Goal: Task Accomplishment & Management: Manage account settings

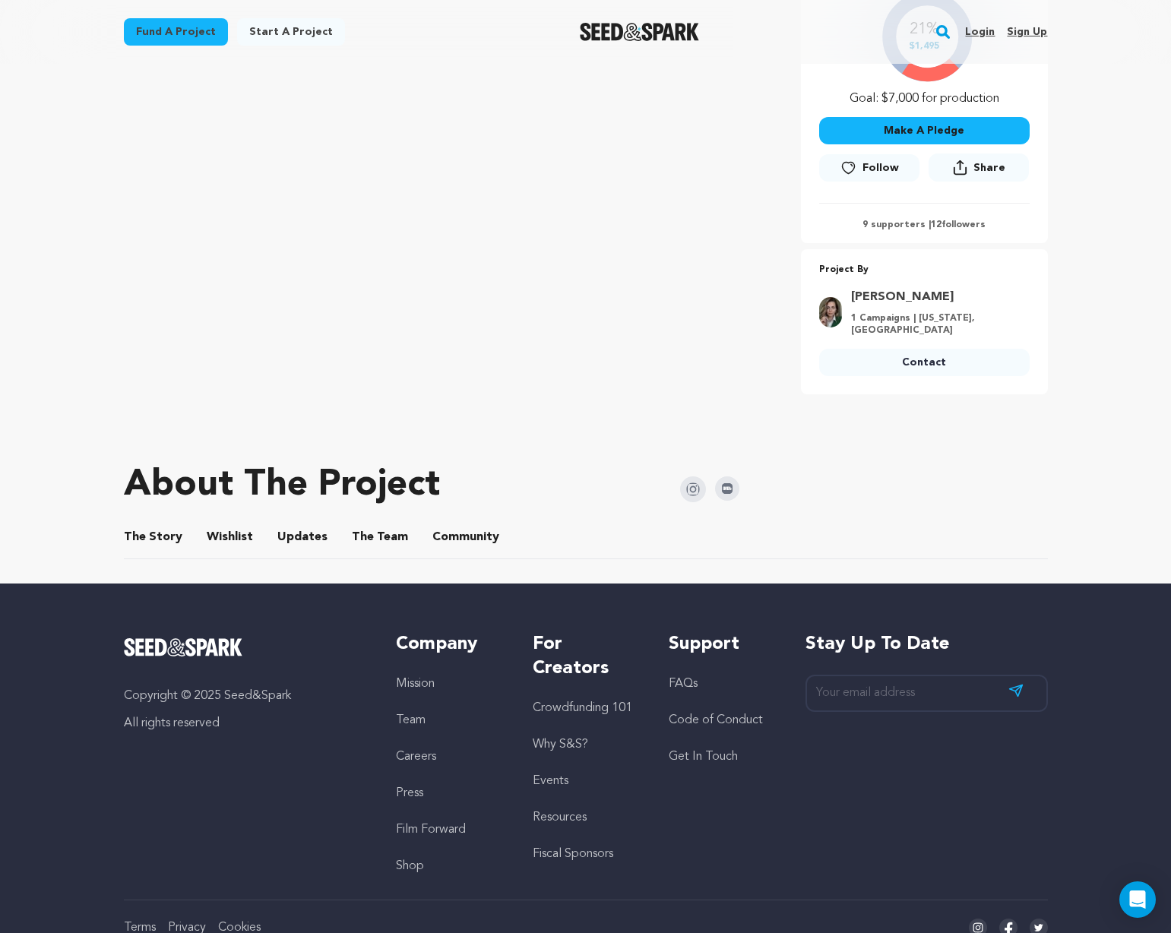
scroll to position [435, 0]
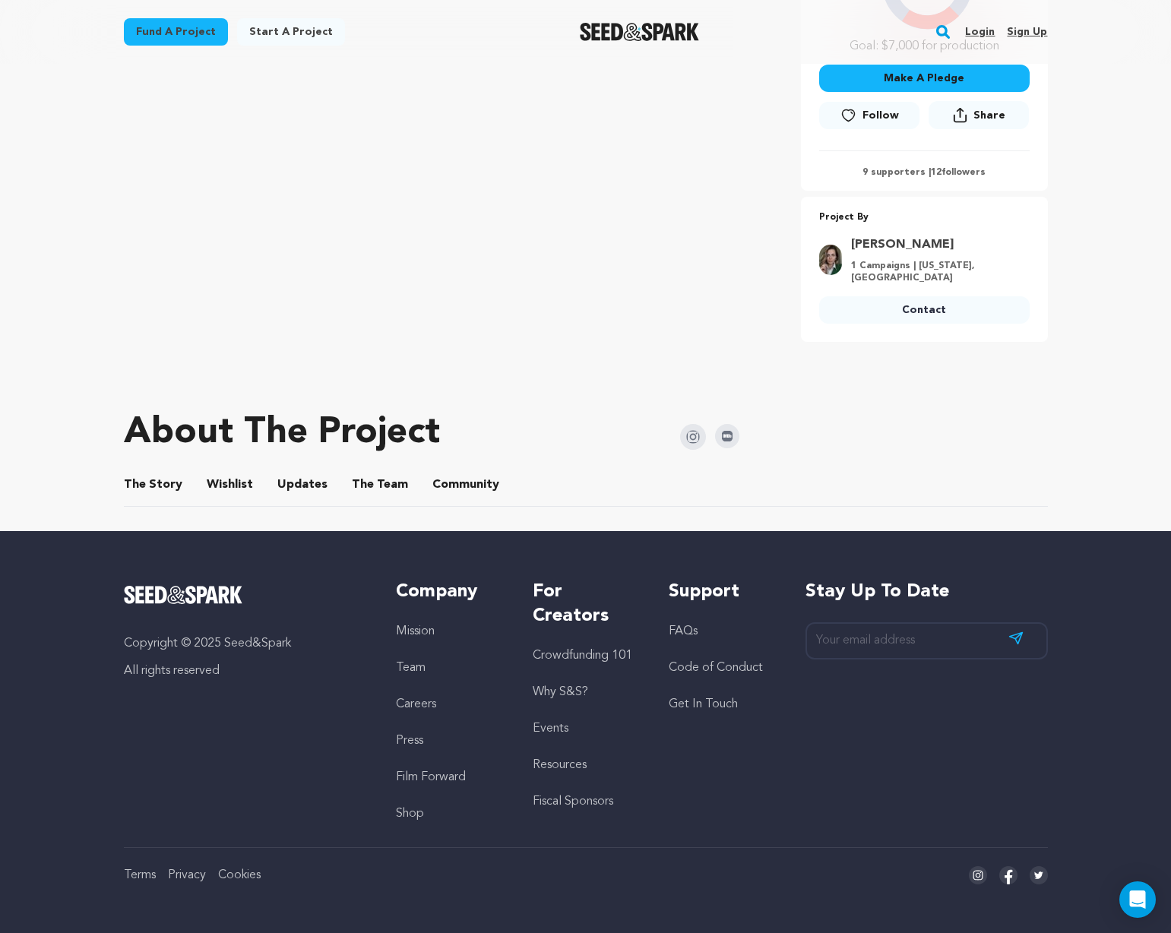
click at [150, 484] on button "The Story" at bounding box center [153, 488] width 36 height 36
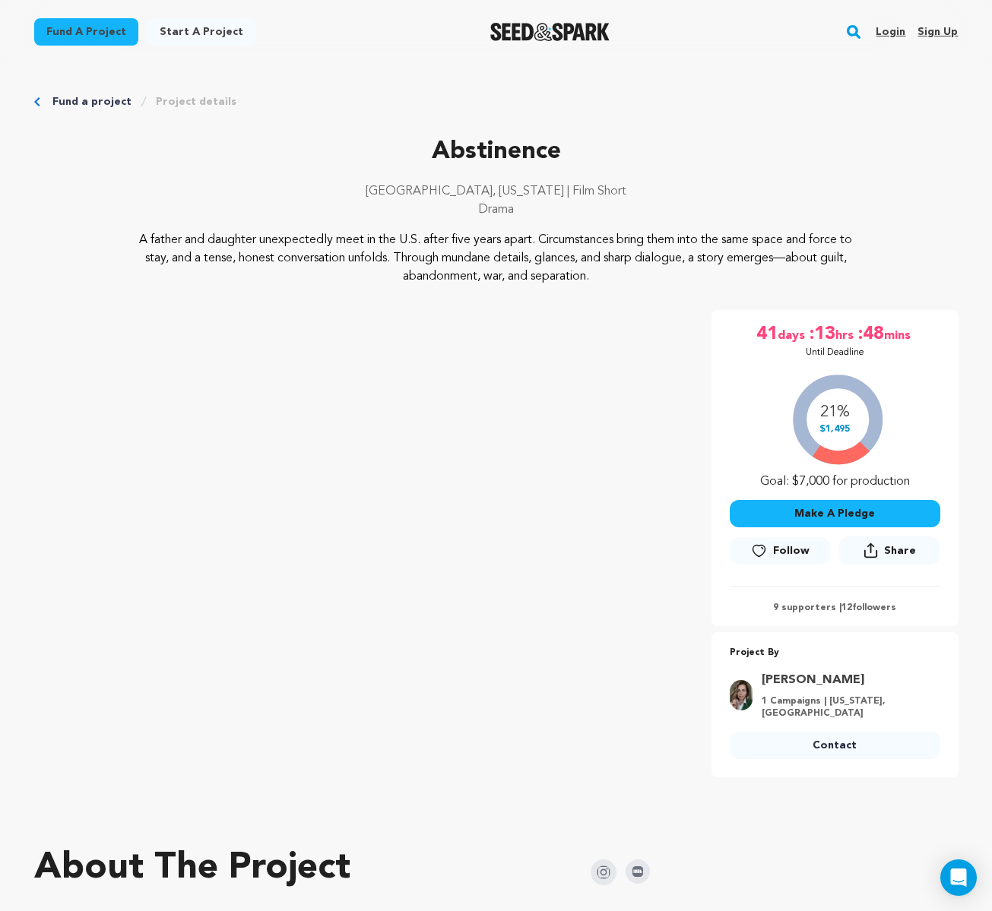
scroll to position [506, 0]
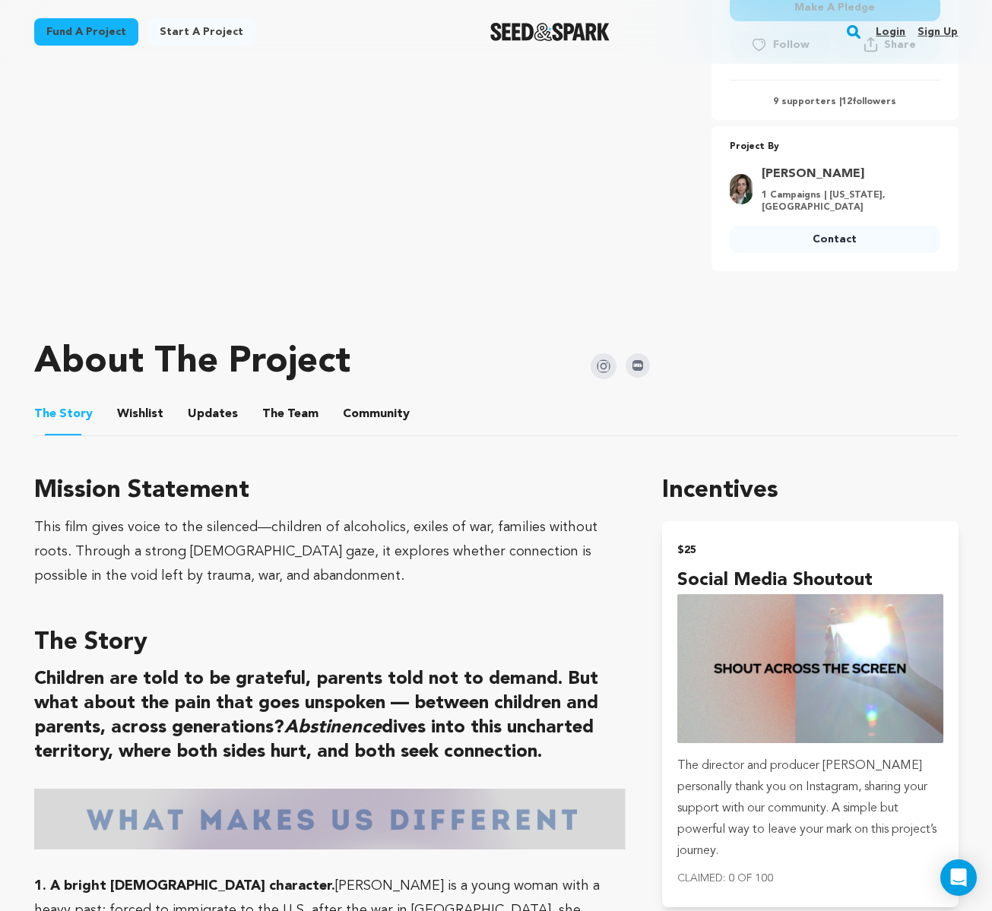
click at [138, 416] on button "Wishlist" at bounding box center [140, 417] width 36 height 36
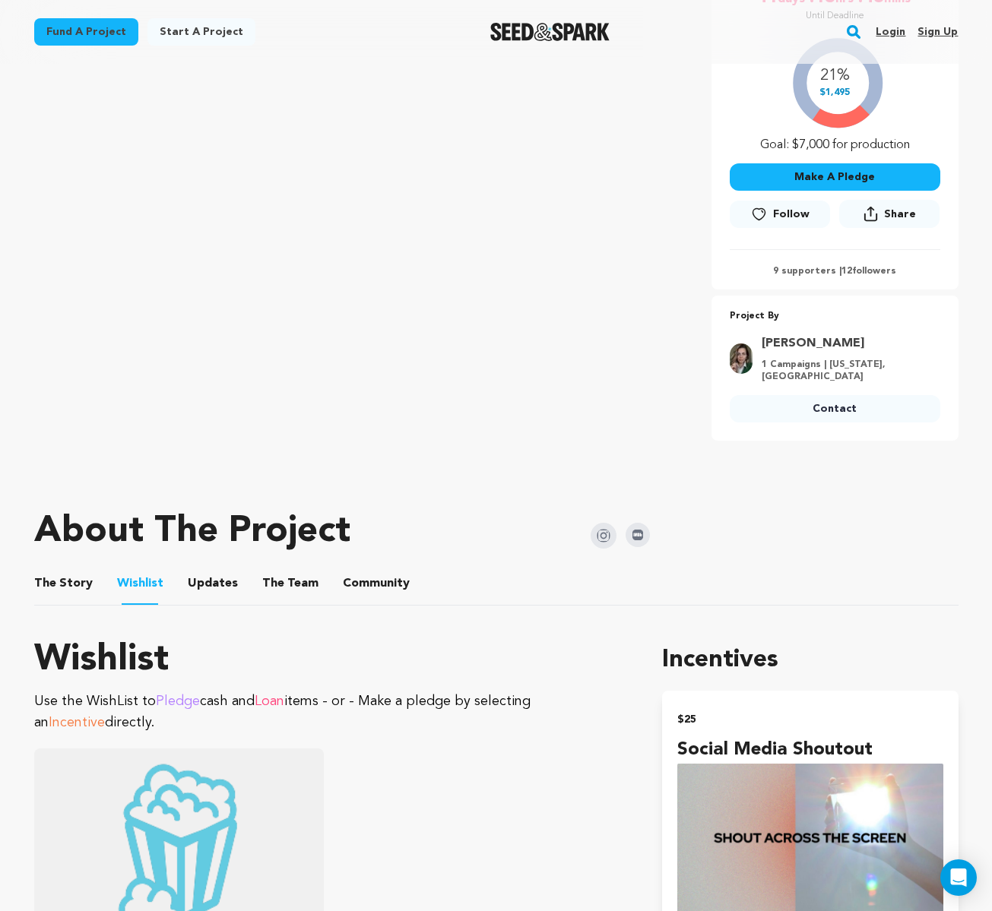
scroll to position [337, 0]
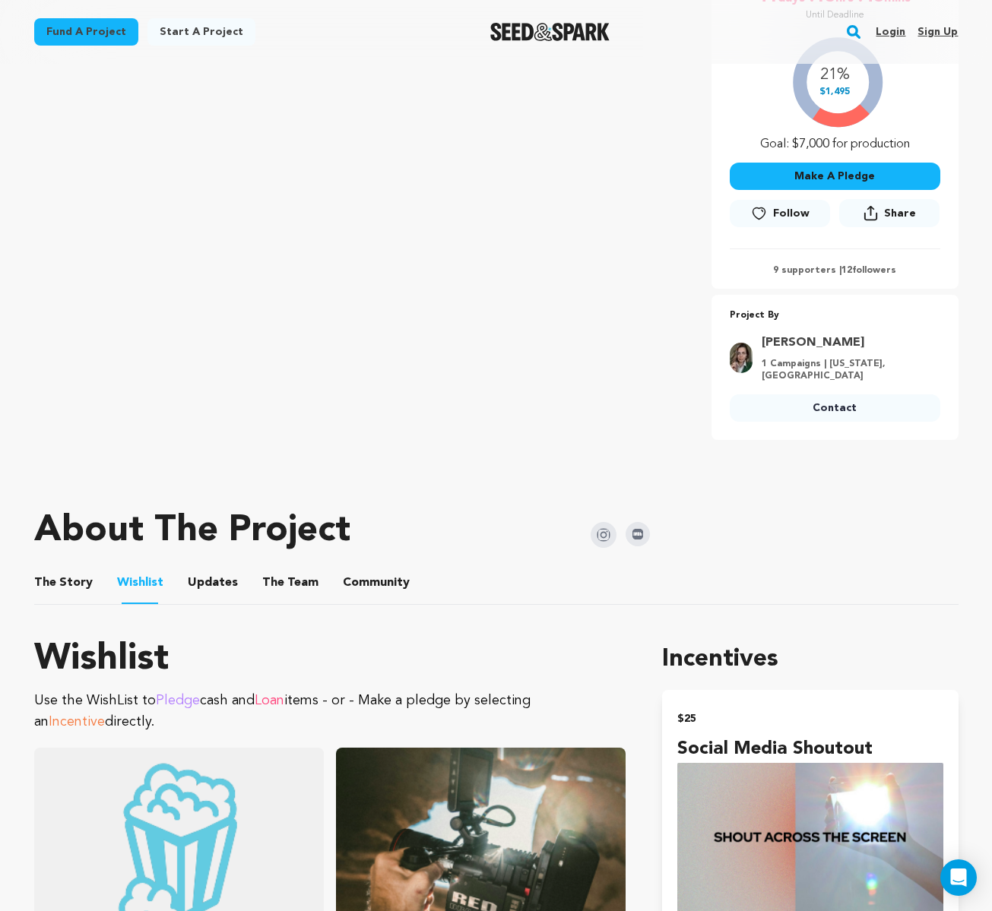
click at [209, 581] on button "Updates" at bounding box center [213, 586] width 36 height 36
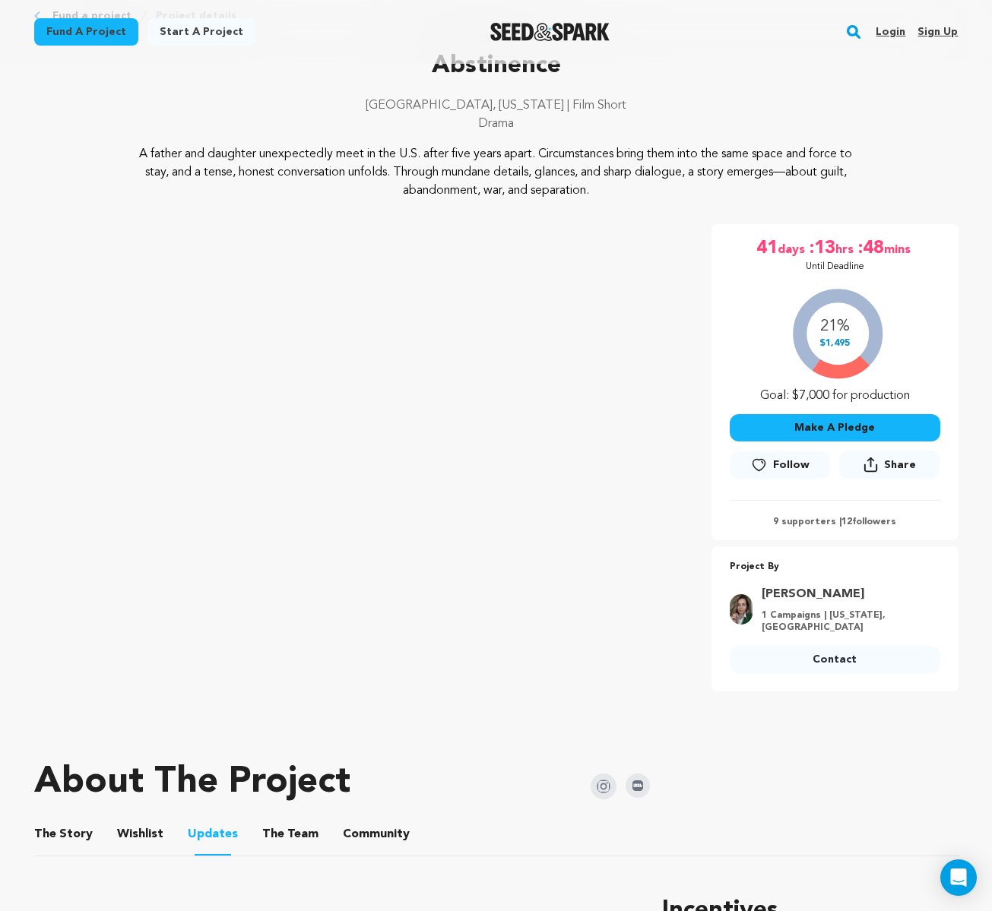
scroll to position [204, 0]
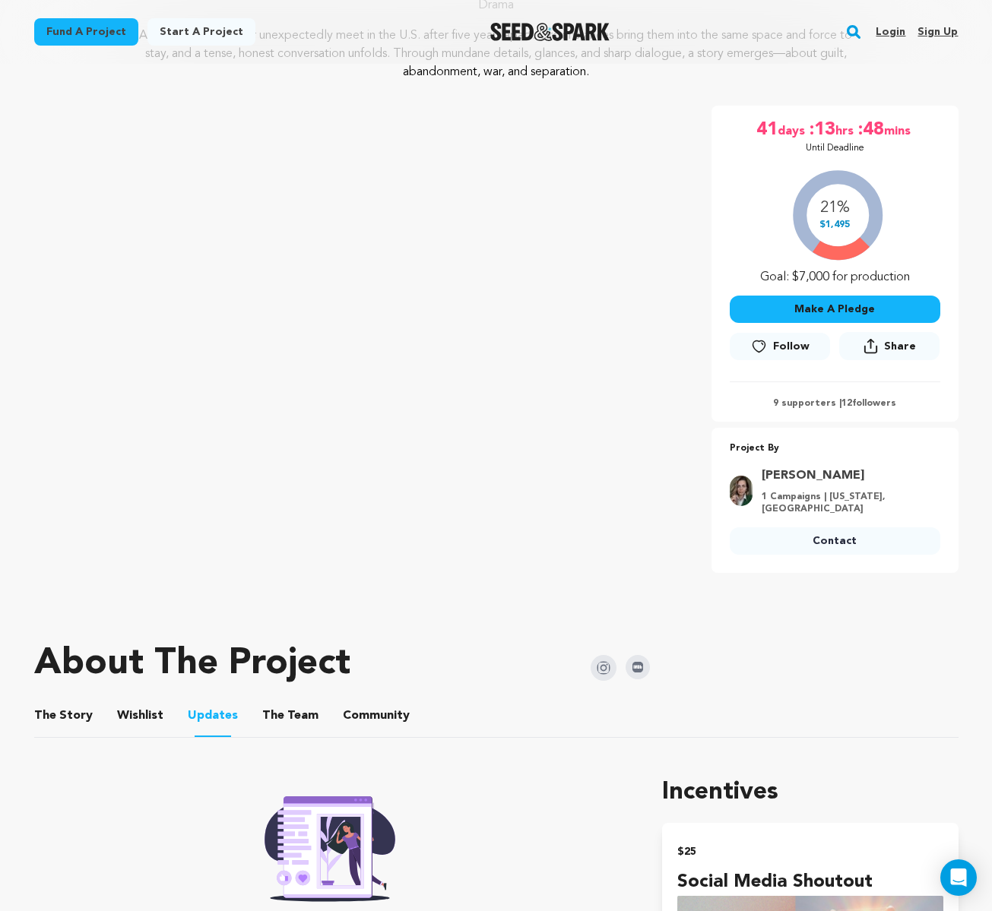
click at [282, 718] on button "The Team" at bounding box center [290, 719] width 36 height 36
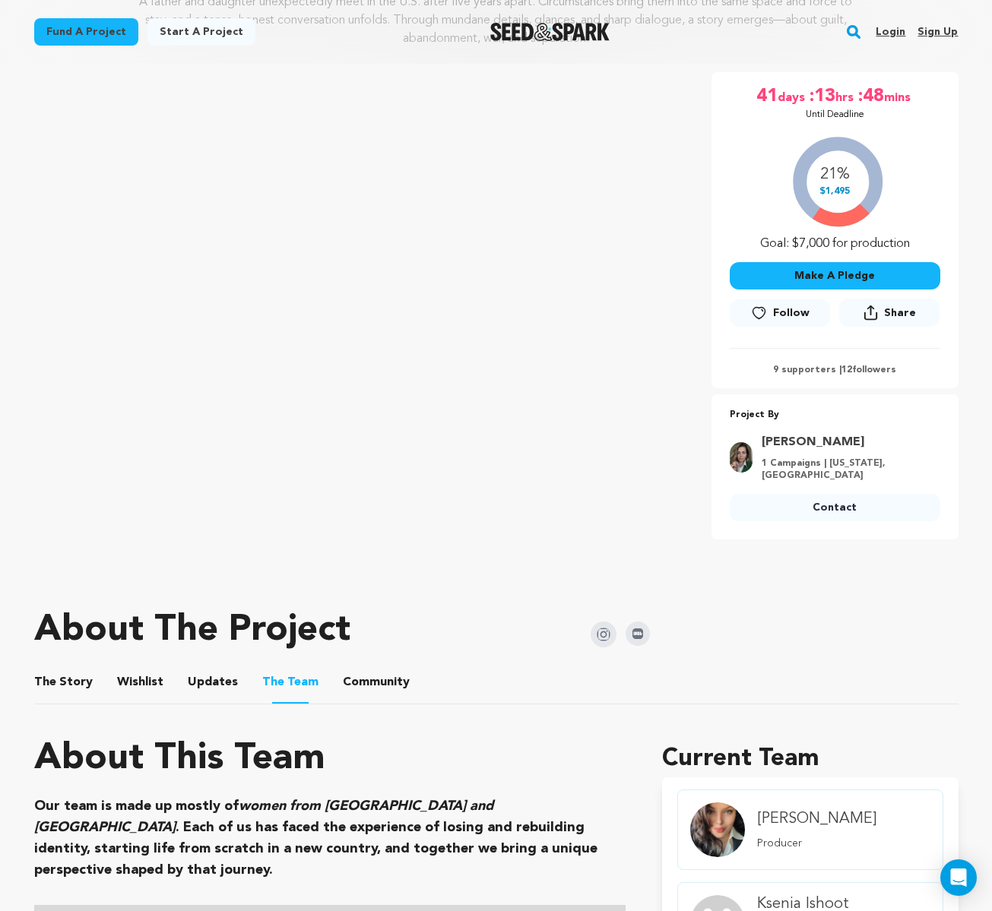
scroll to position [339, 0]
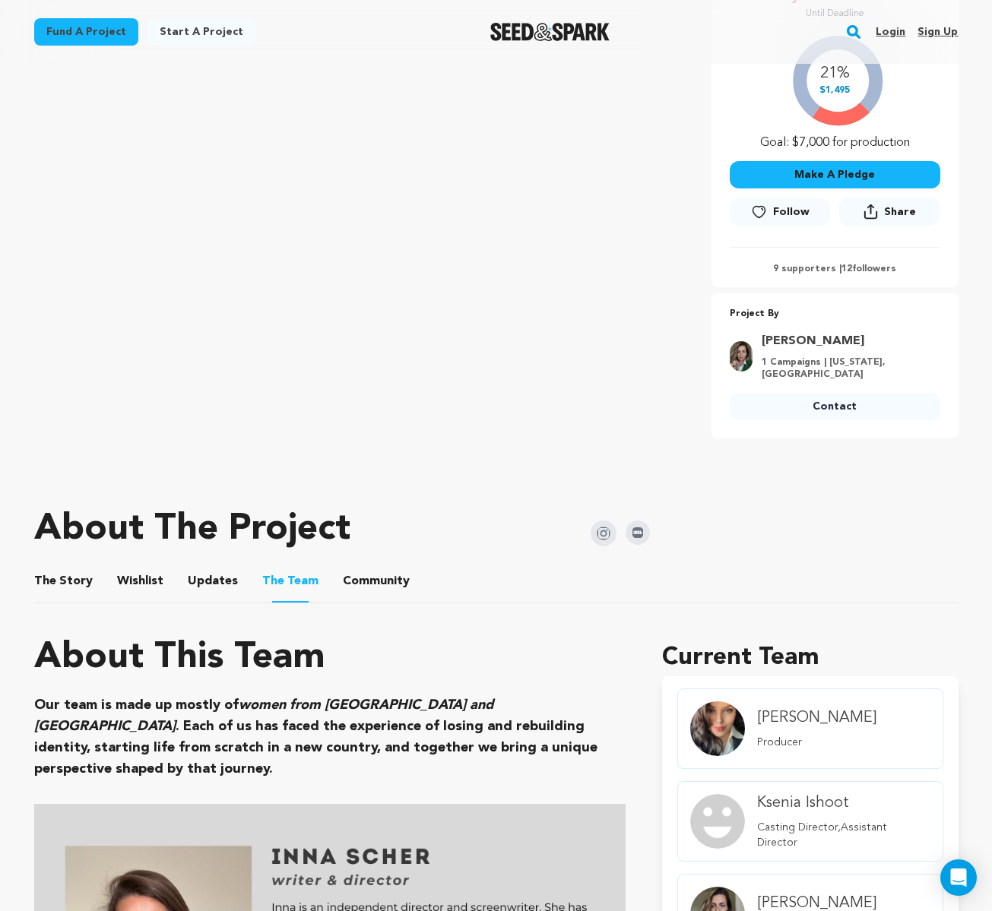
click at [375, 581] on button "Community" at bounding box center [376, 584] width 36 height 36
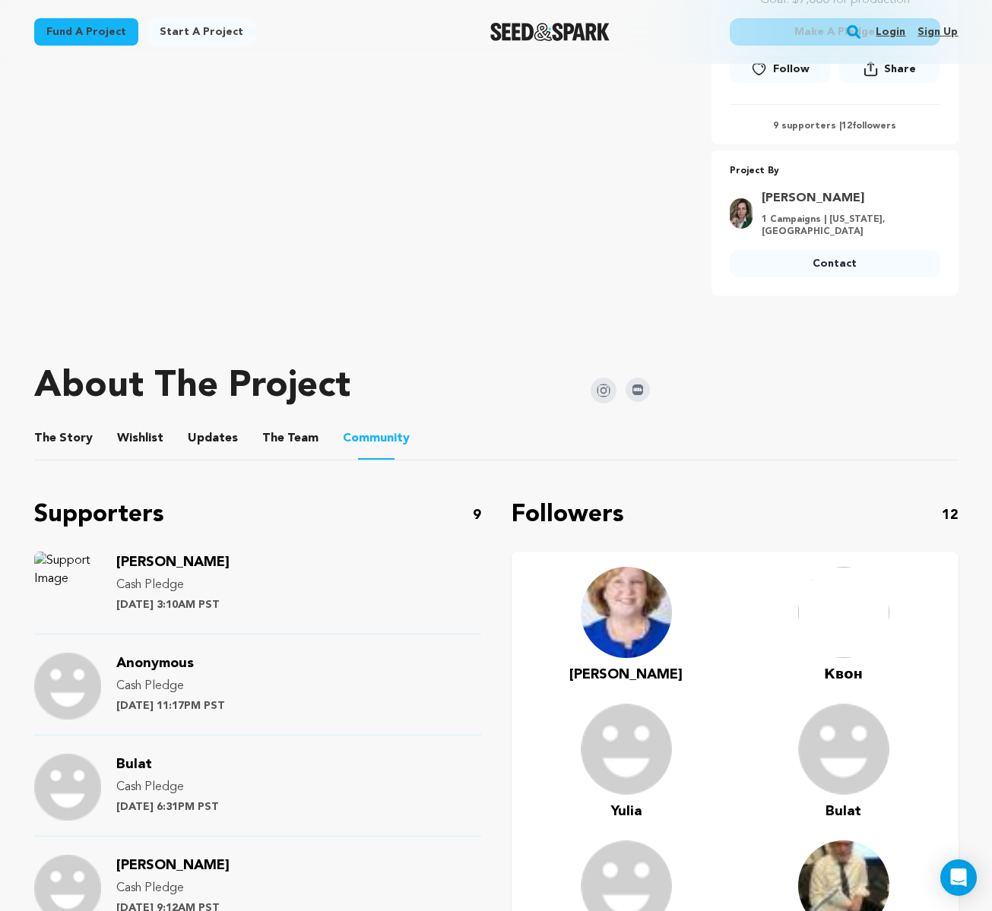
scroll to position [482, 0]
click at [49, 438] on button "The Story" at bounding box center [63, 441] width 36 height 36
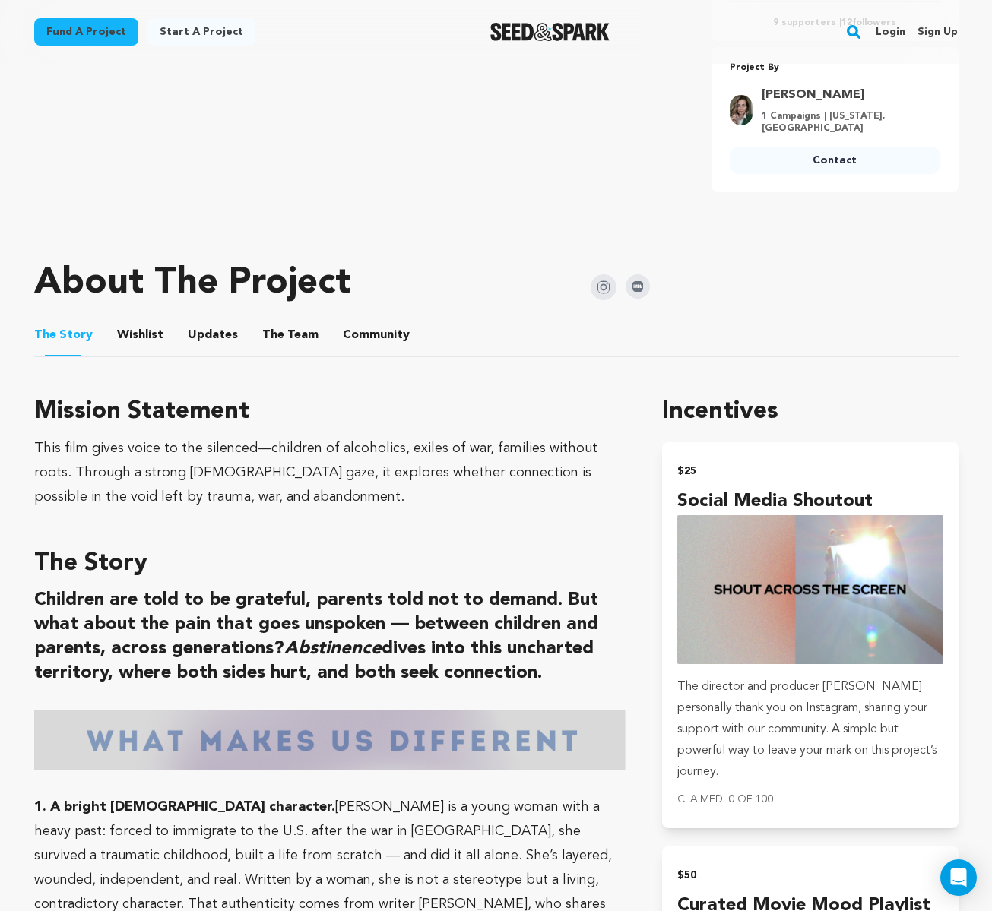
scroll to position [597, 0]
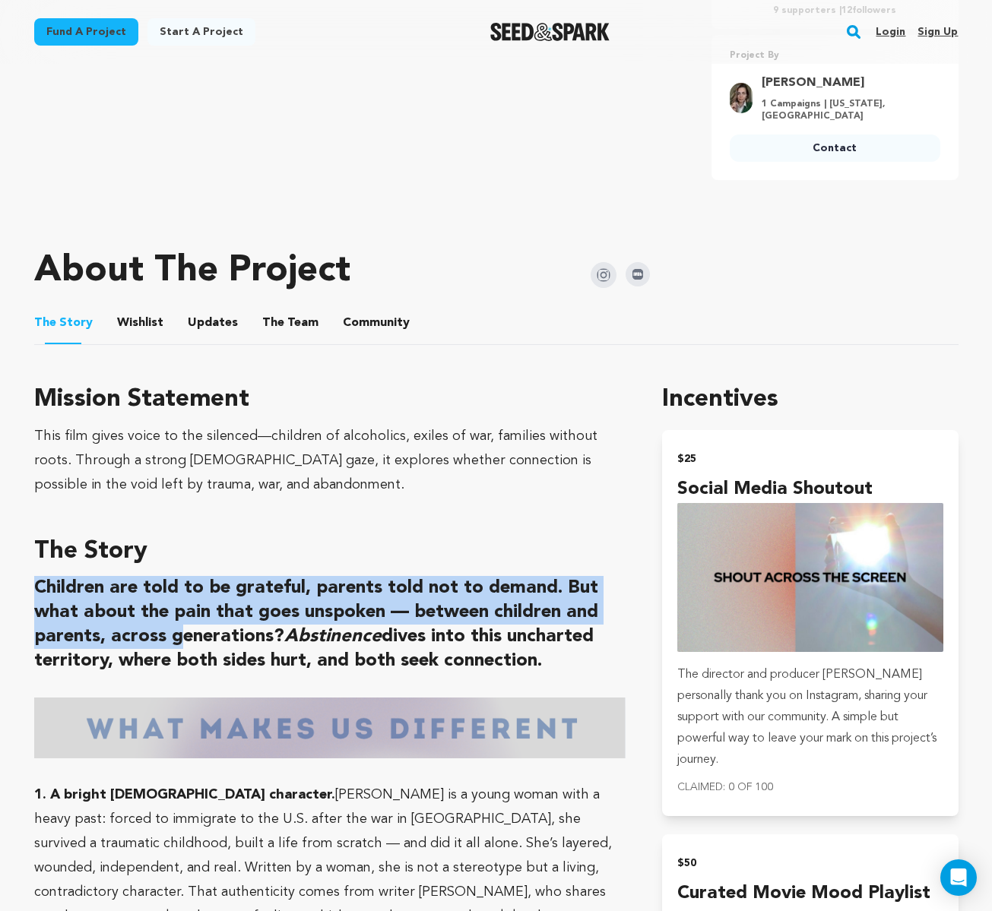
drag, startPoint x: 40, startPoint y: 584, endPoint x: 182, endPoint y: 631, distance: 149.7
click at [182, 631] on strong "Children are told to be grateful, parents told not to demand. But what about th…" at bounding box center [316, 624] width 564 height 91
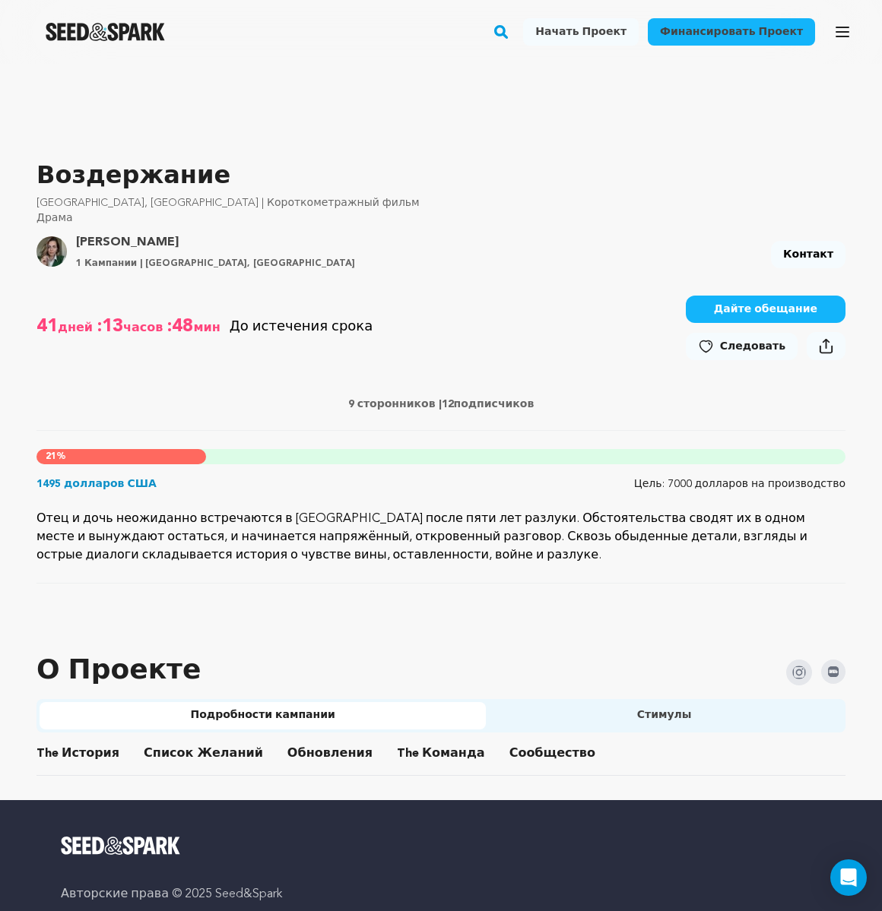
scroll to position [417, 0]
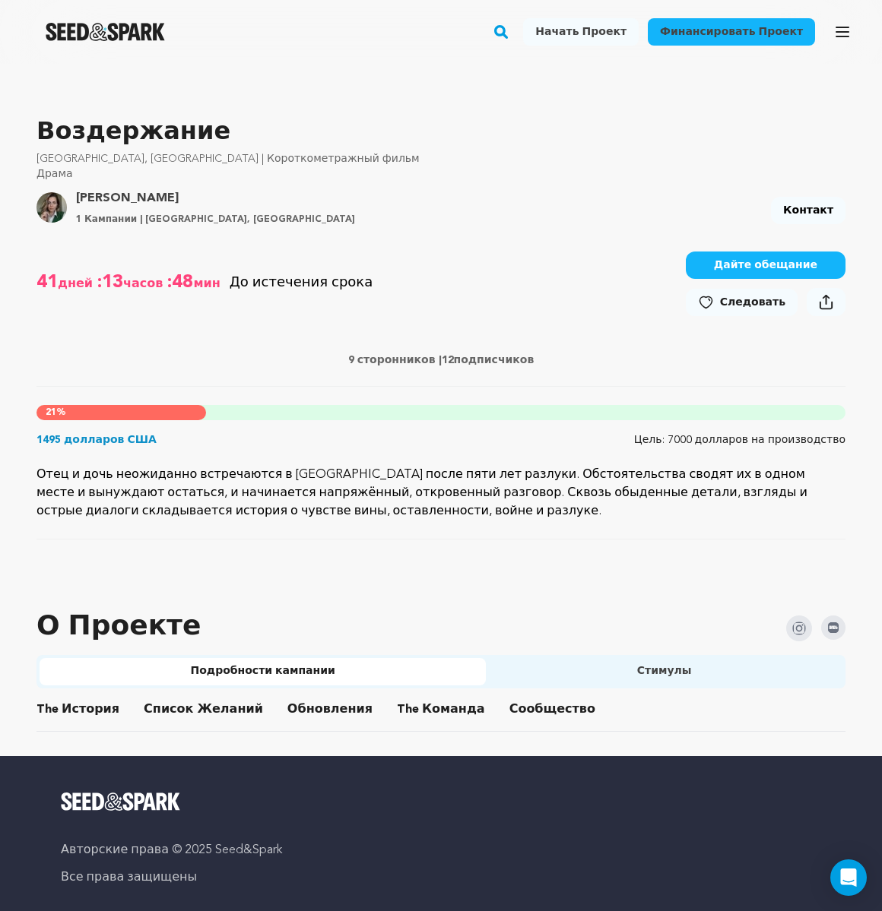
click at [88, 705] on button "История" at bounding box center [78, 713] width 36 height 36
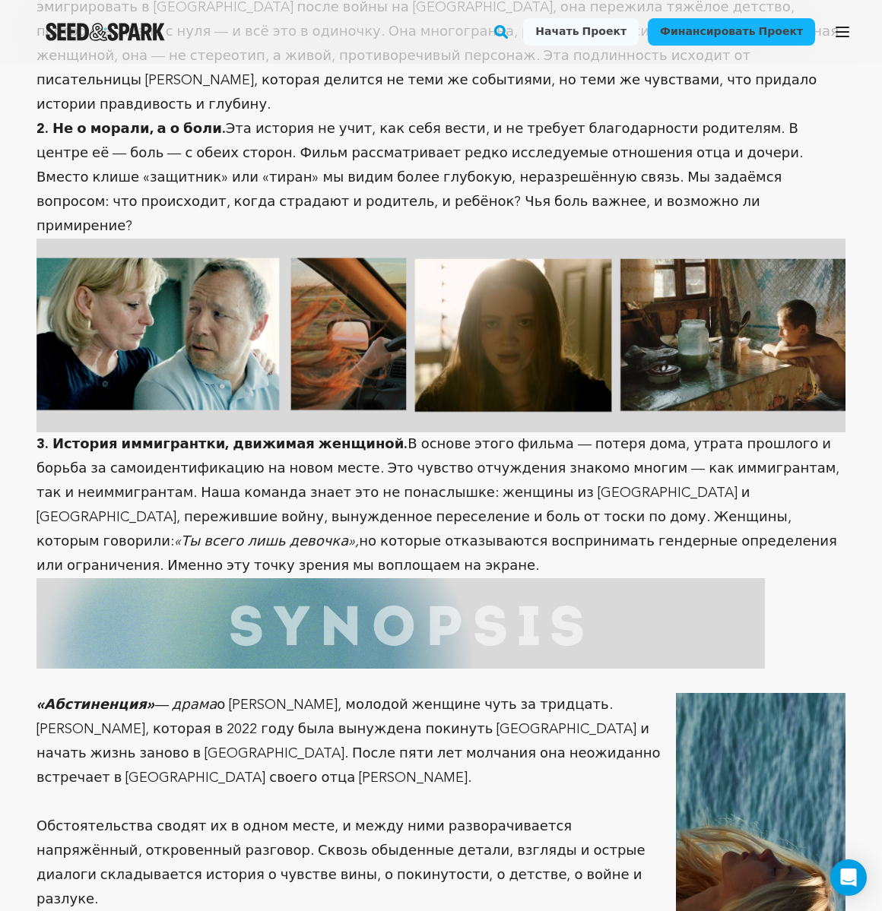
scroll to position [1607, 0]
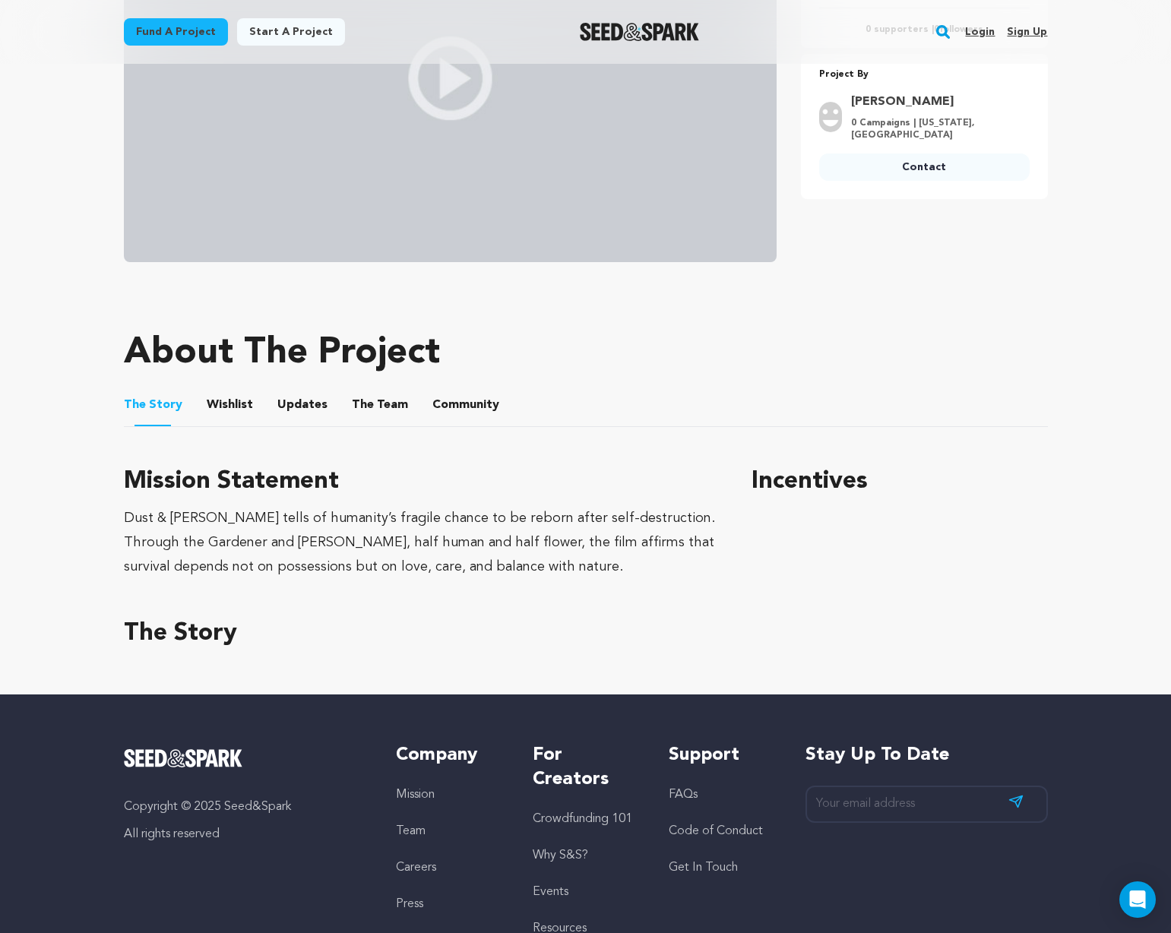
scroll to position [438, 0]
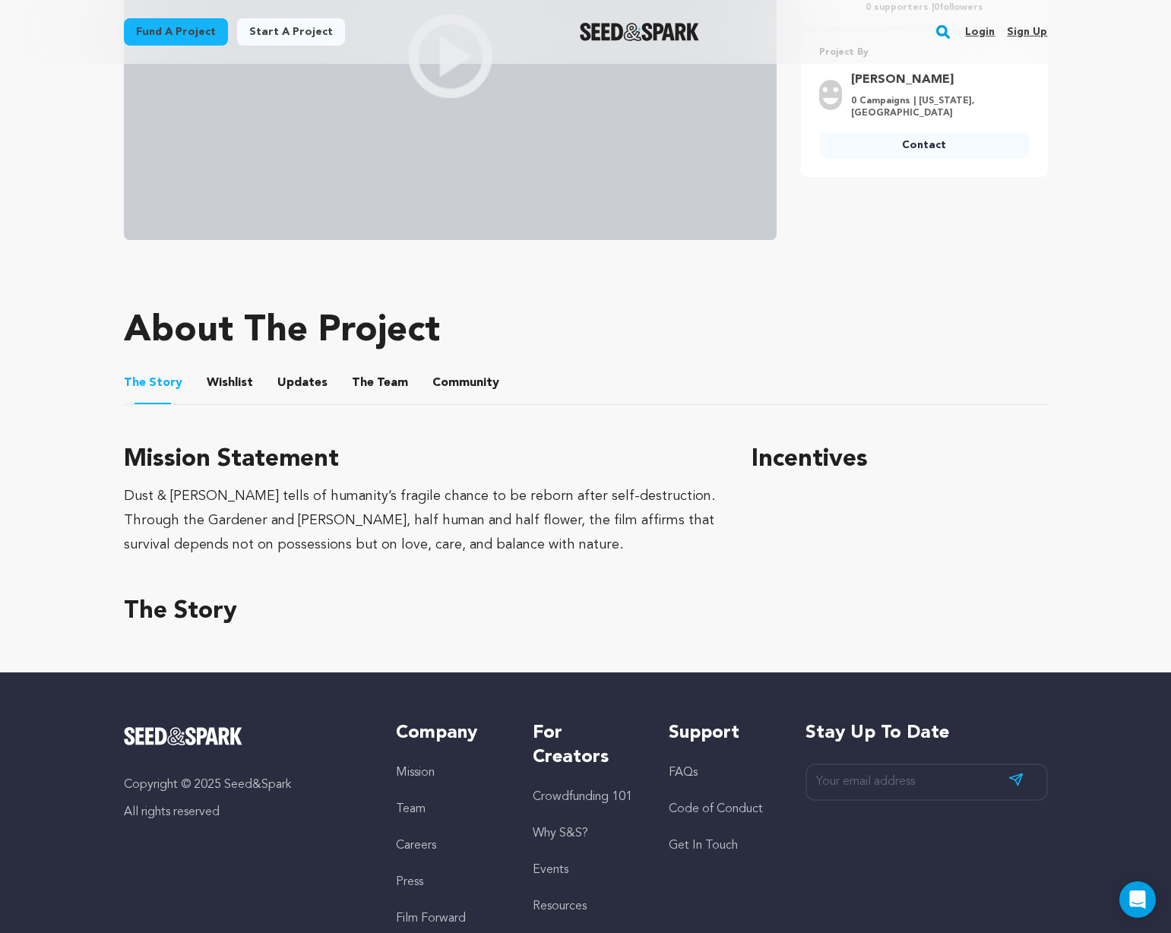
click at [673, 308] on div "About The Project" at bounding box center [432, 331] width 616 height 61
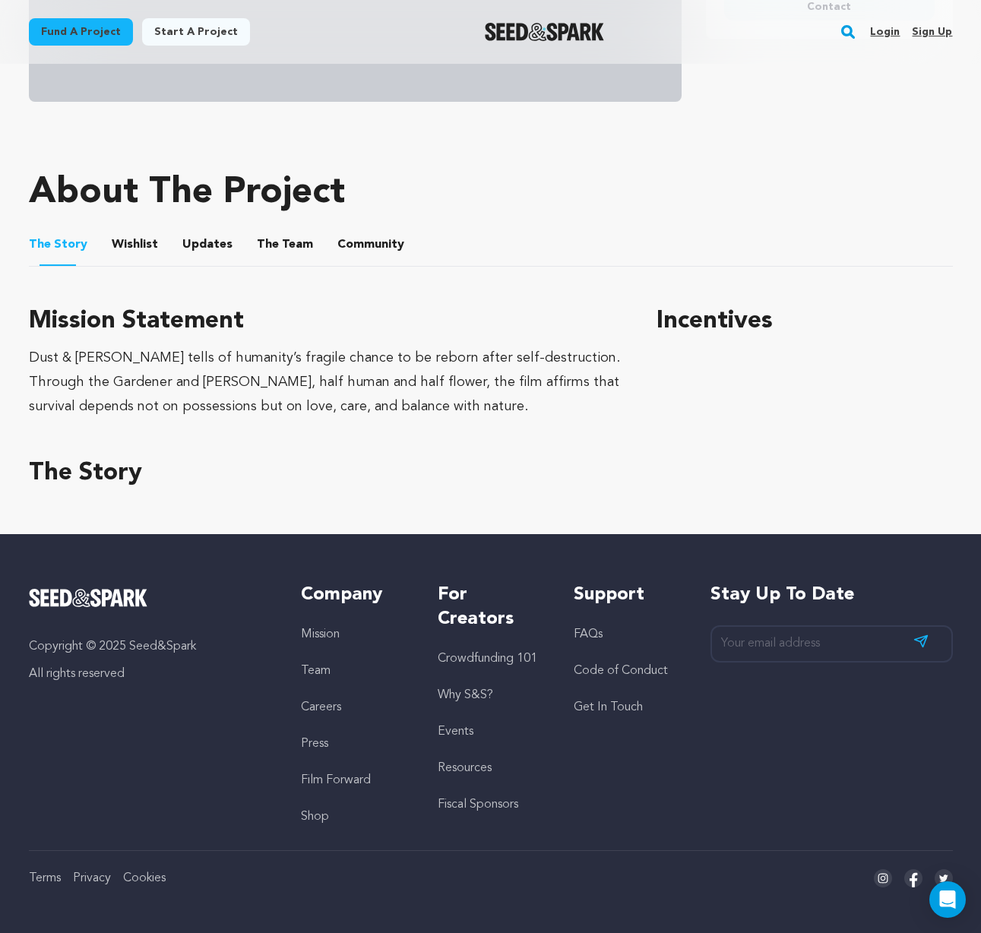
scroll to position [576, 0]
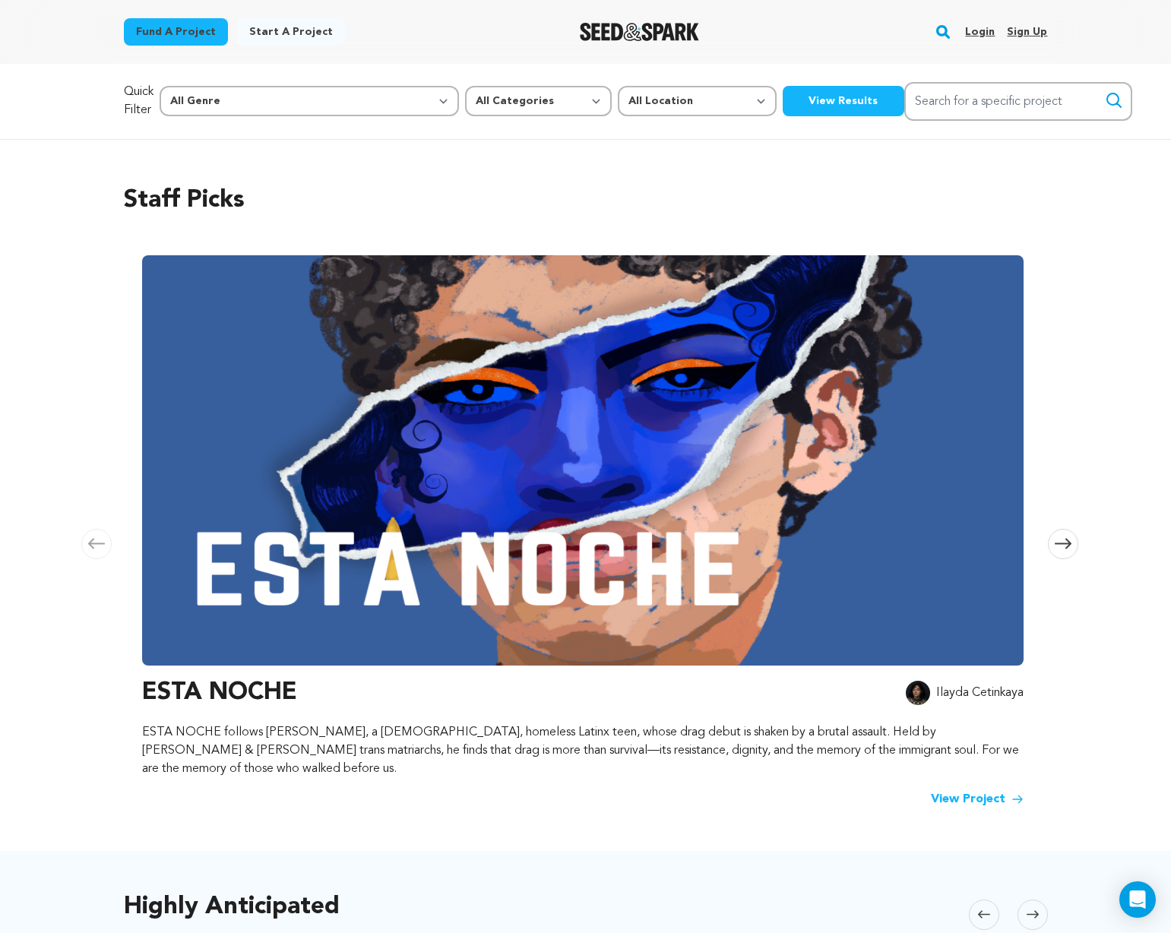
click at [977, 33] on link "Login" at bounding box center [980, 32] width 30 height 24
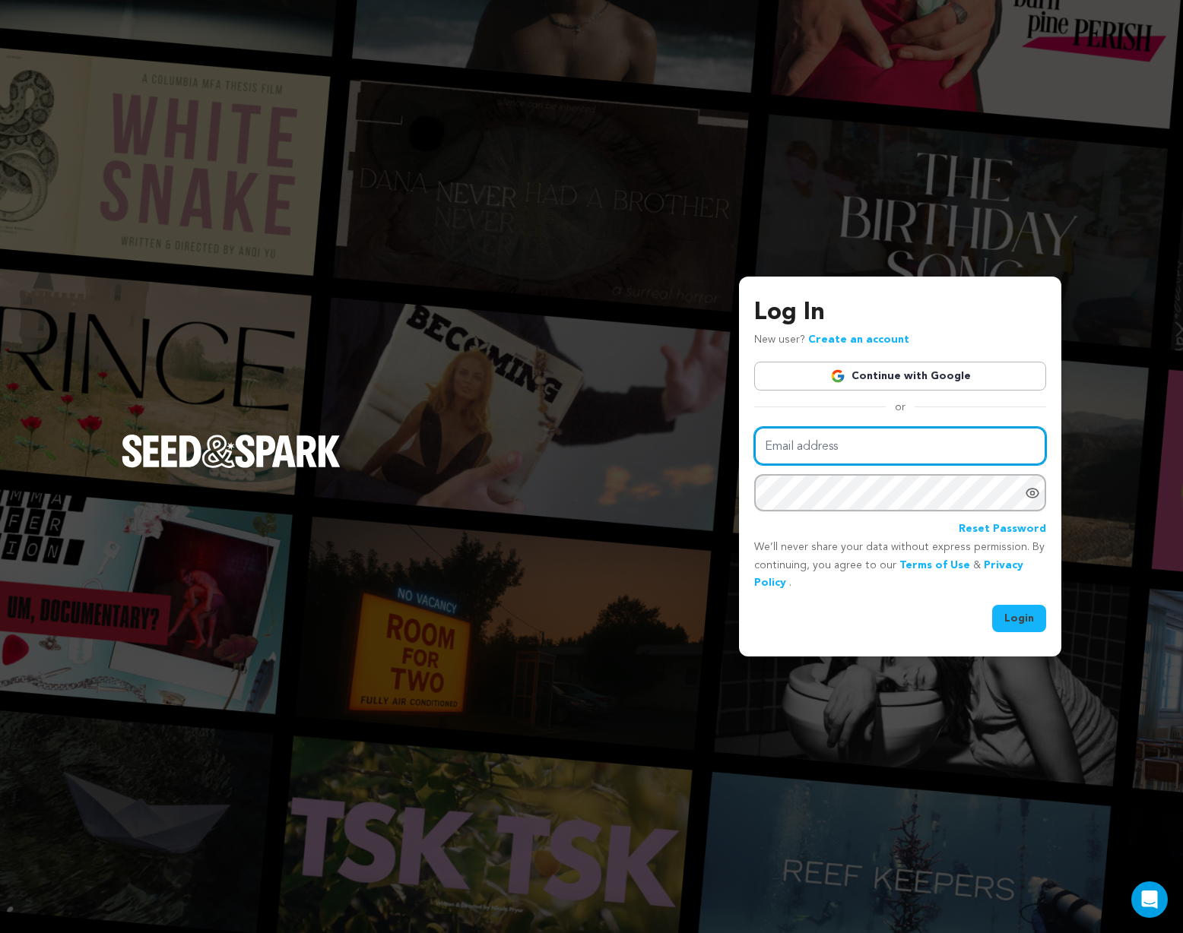
click at [868, 432] on input "Email address" at bounding box center [900, 446] width 292 height 39
type input "angelikareyn@gmail.com"
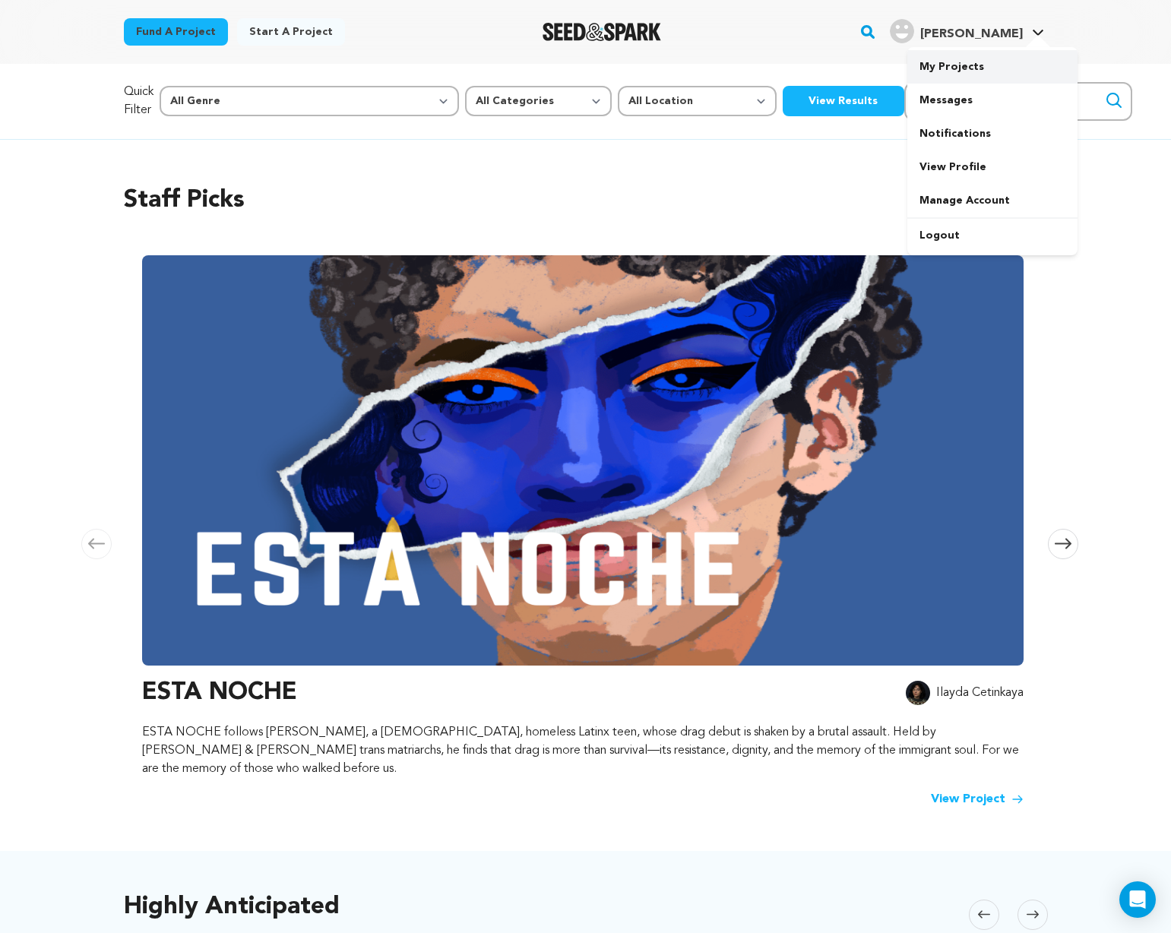
click at [965, 65] on link "My Projects" at bounding box center [992, 66] width 170 height 33
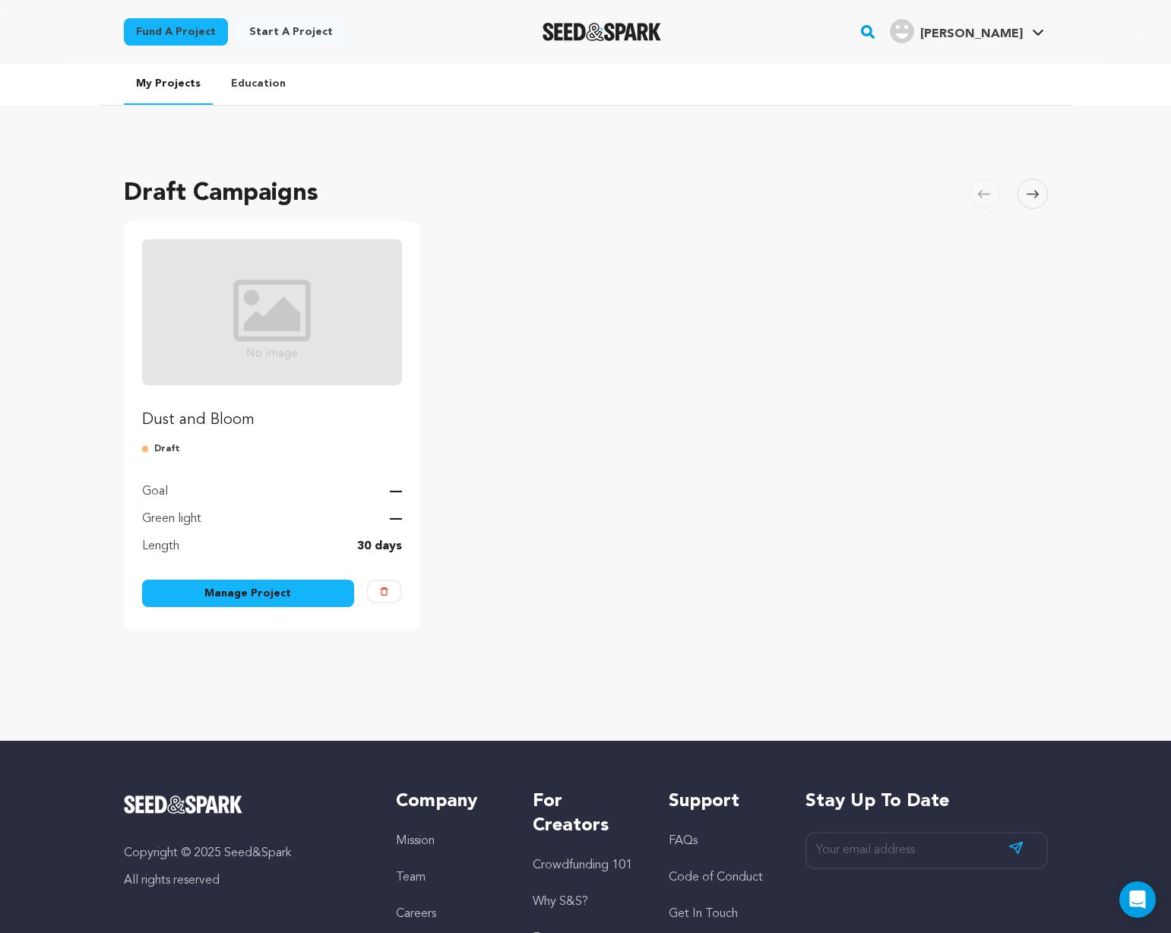
click at [270, 595] on link "Manage Project" at bounding box center [248, 593] width 213 height 27
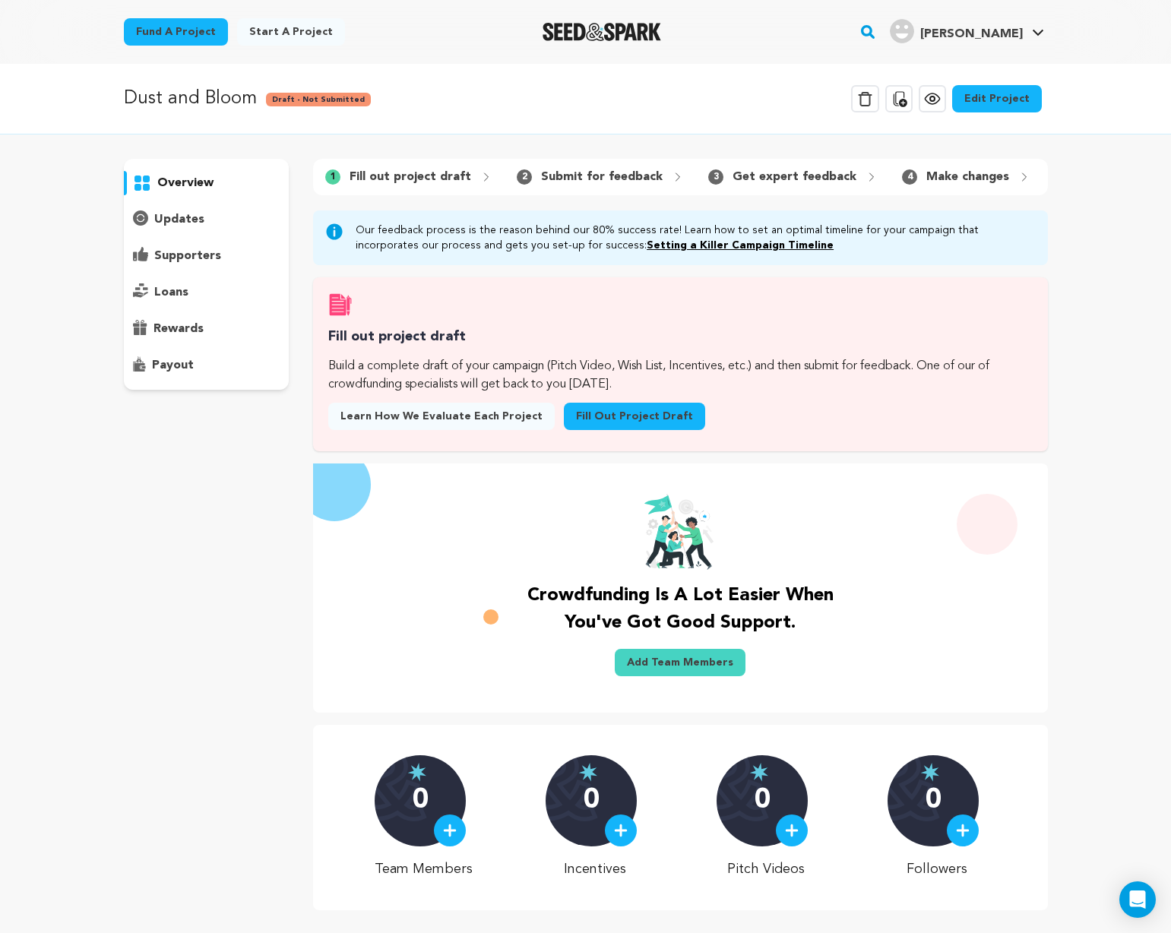
click at [993, 98] on link "Edit Project" at bounding box center [997, 98] width 90 height 27
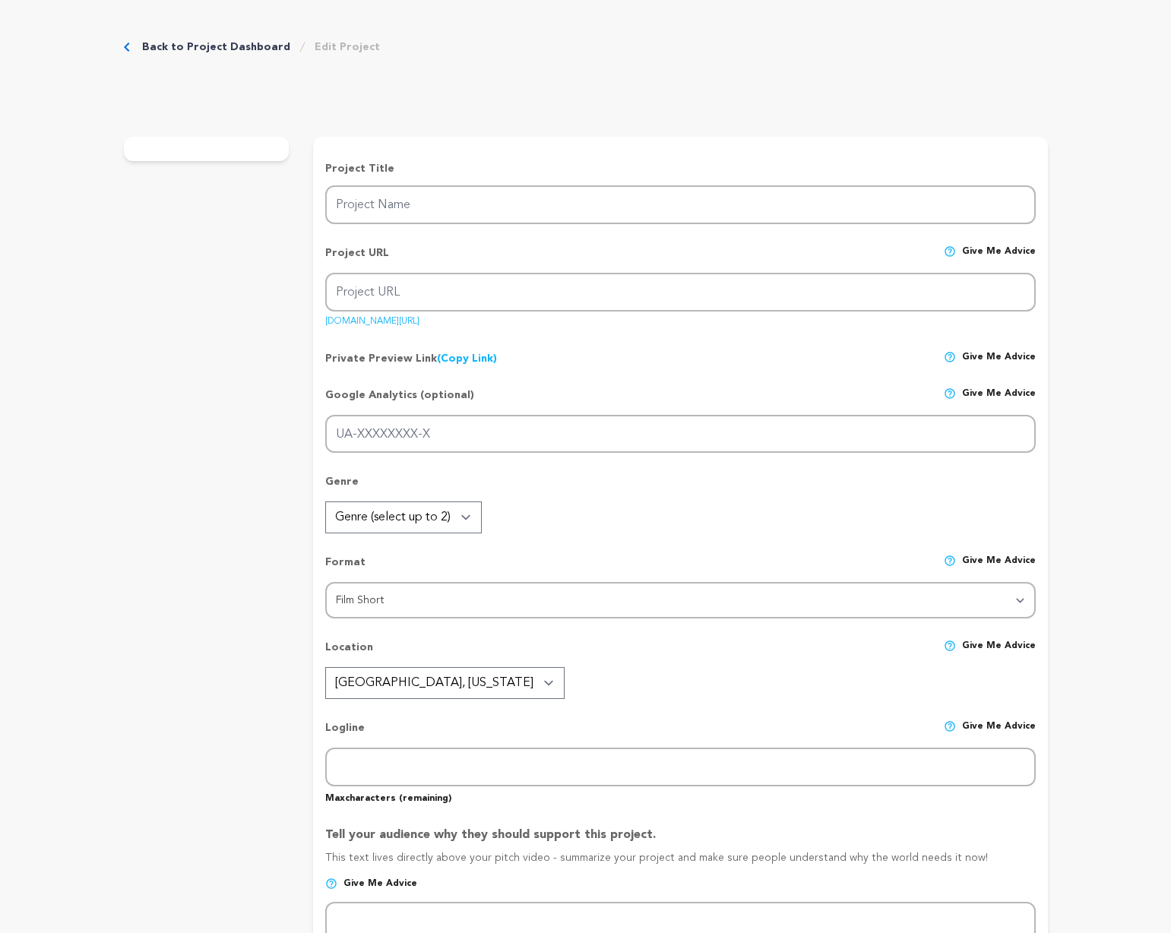
type input "Dust and Bloom"
type input "dust-and-bloom"
type input "After a nuclear disaster only one man survives on Earth. In his greenhouse, a n…"
type textarea "After a nuclear disaster only one man survives on Earth. In his greenhouse, a n…"
type textarea "Dust & Bloom tells of humanity’s fragile chance to be reborn after self-destruc…"
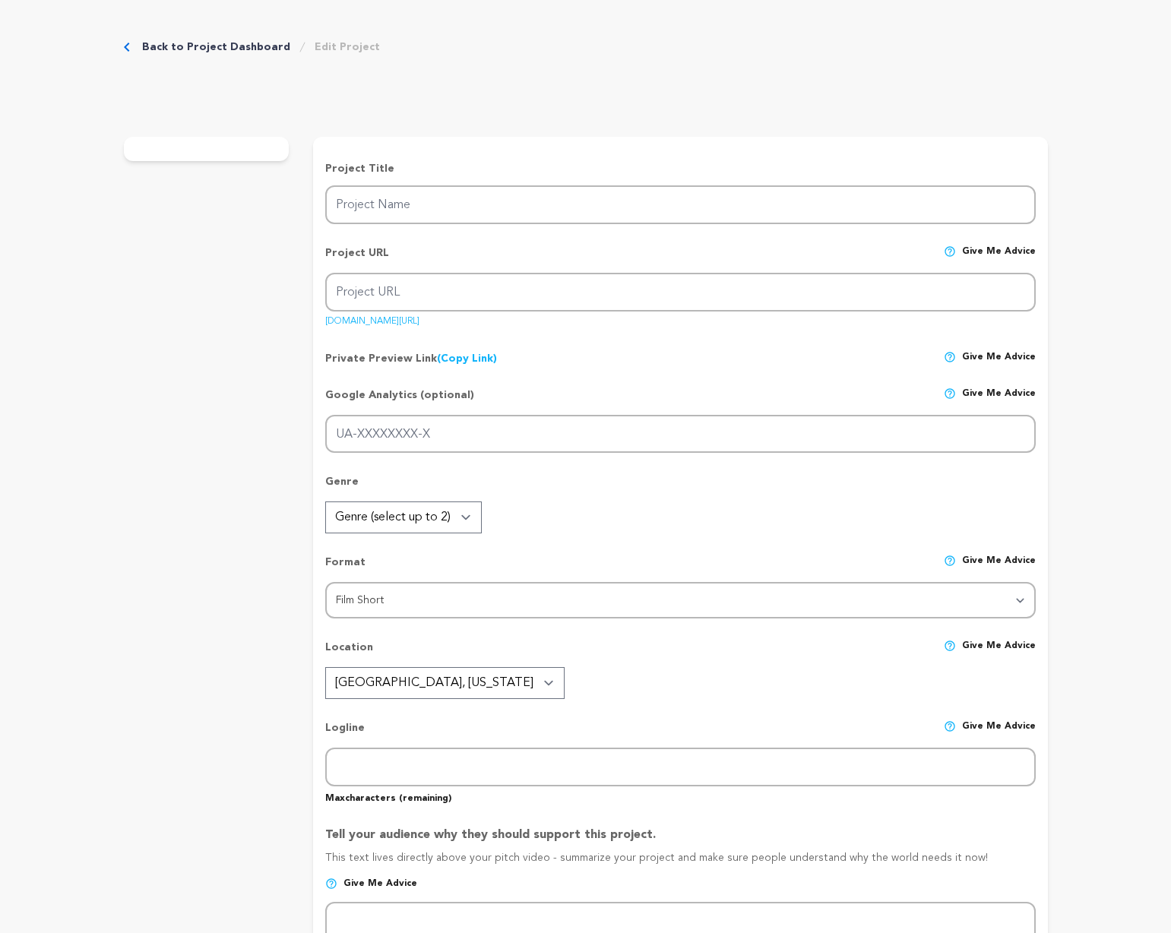
type textarea "Draft text — will update later"
radio input "true"
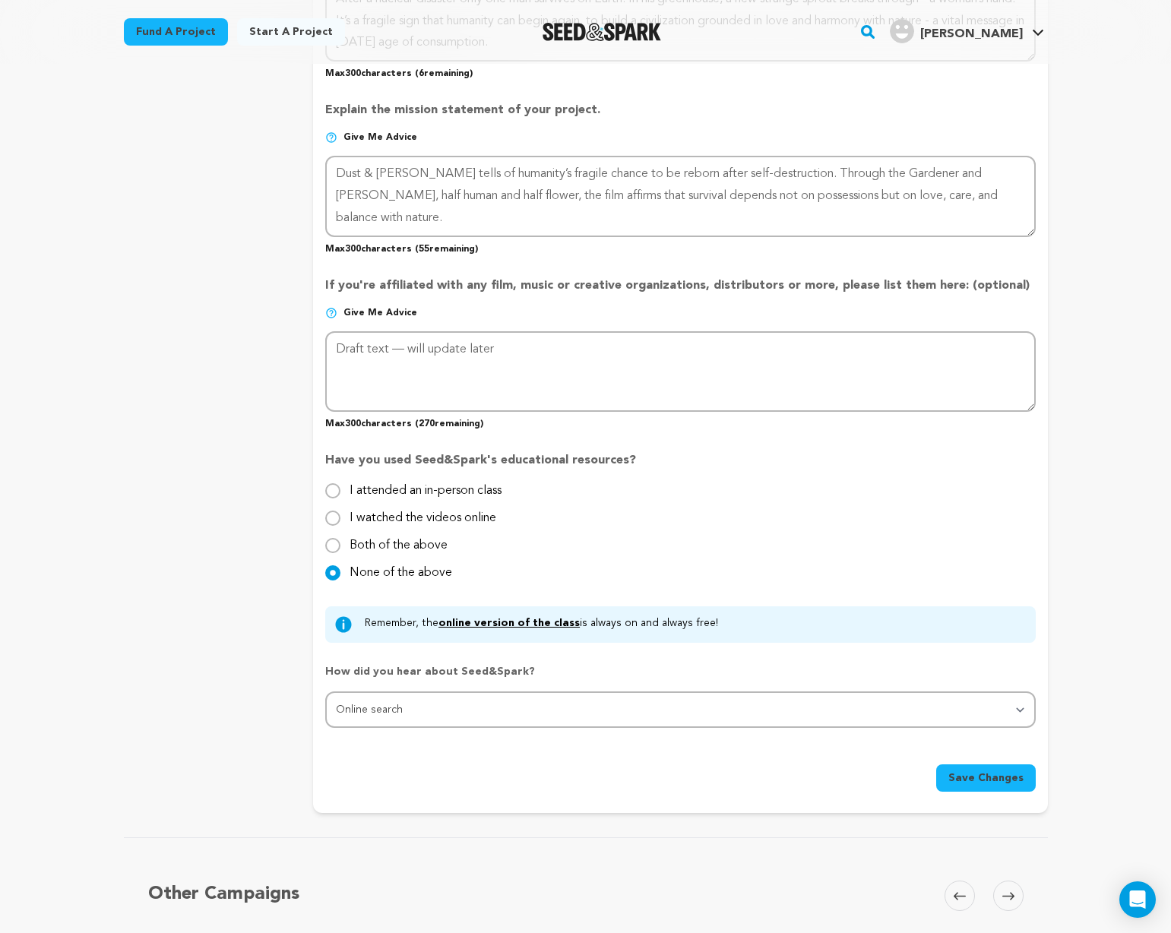
scroll to position [1007, 0]
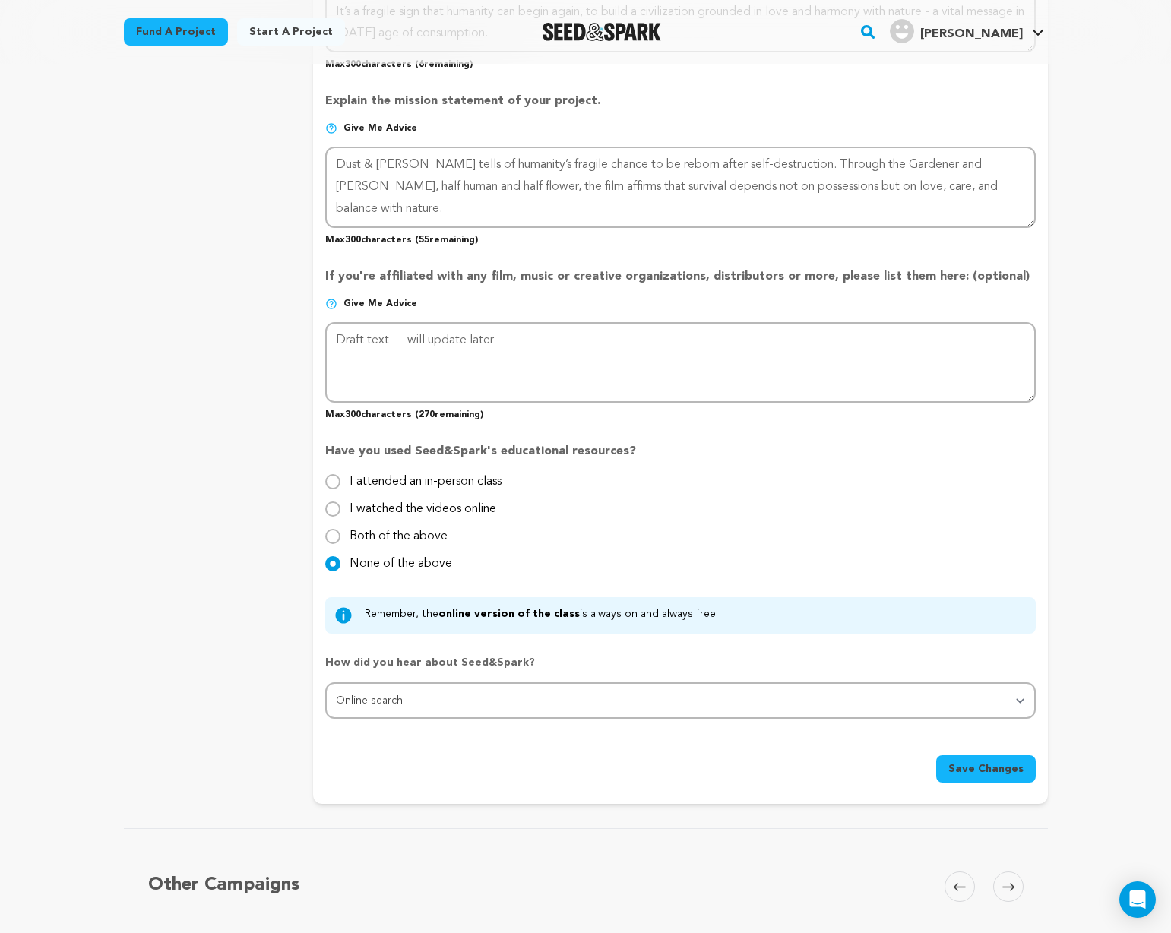
click at [1014, 887] on span at bounding box center [1008, 887] width 30 height 30
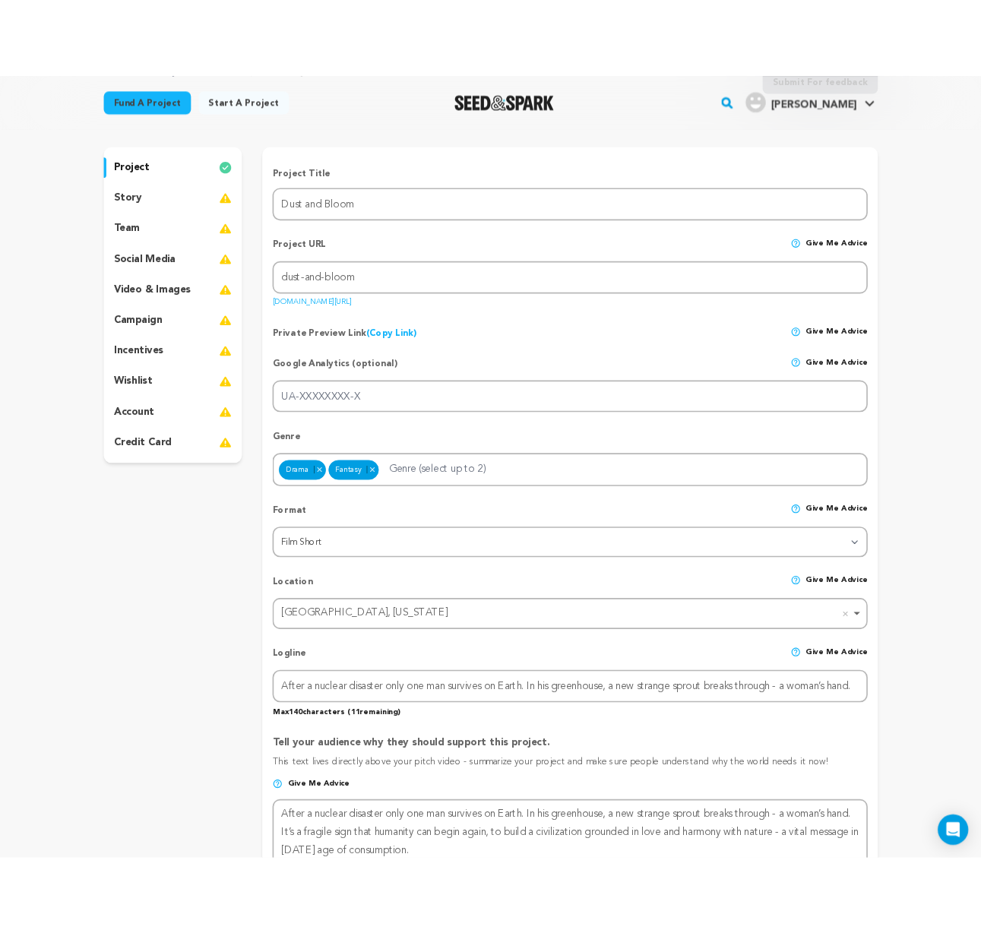
scroll to position [103, 0]
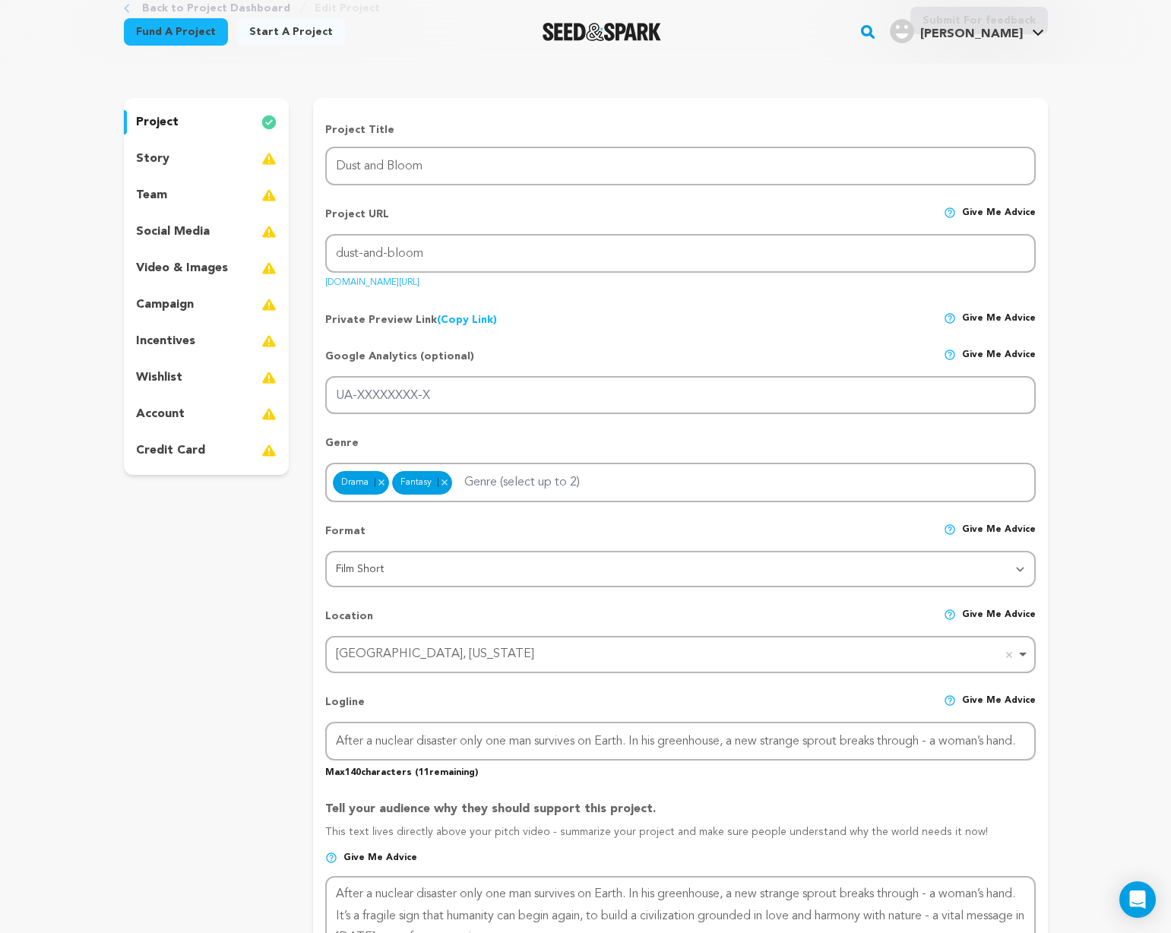
click at [152, 156] on p "story" at bounding box center [152, 159] width 33 height 18
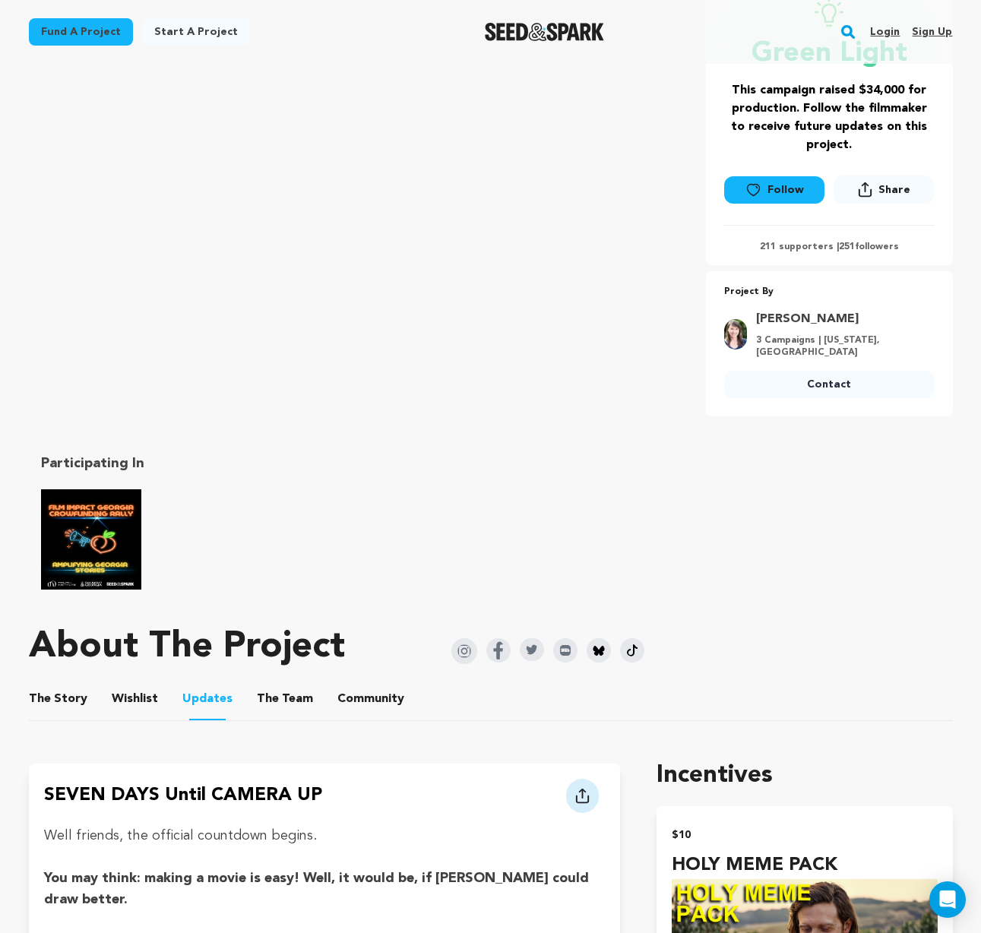
scroll to position [638, 0]
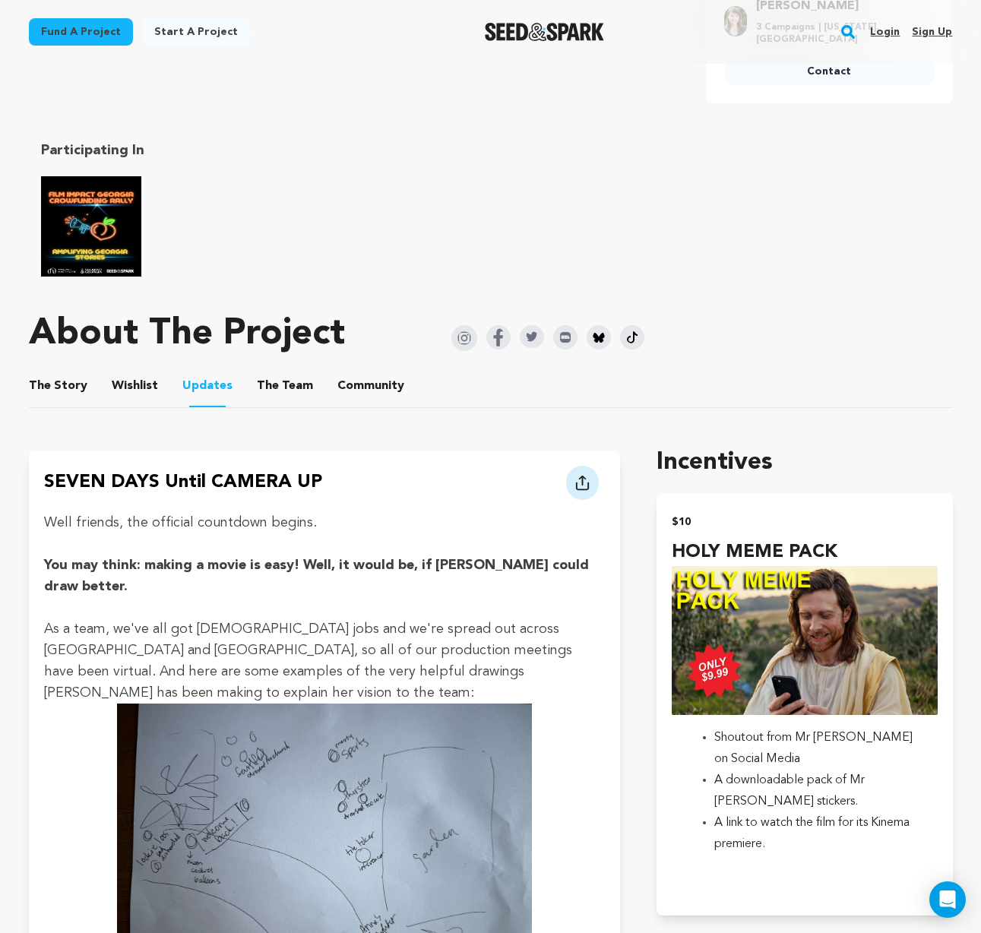
click at [61, 386] on button "The Story" at bounding box center [58, 389] width 36 height 36
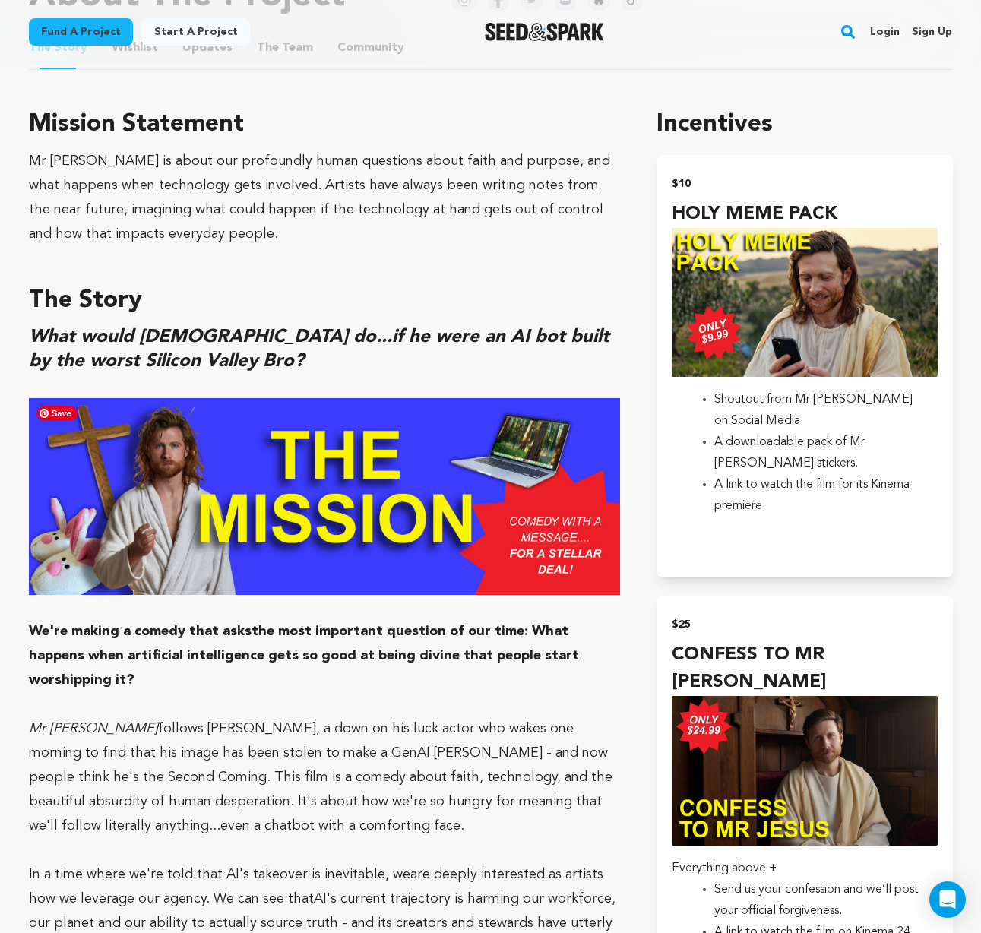
scroll to position [976, 0]
